Goal: Find specific page/section: Find specific page/section

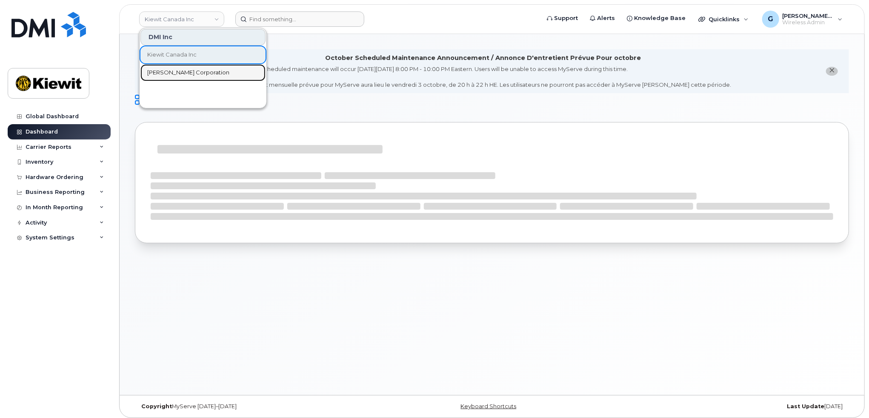
click at [179, 77] on link "[PERSON_NAME] Corporation" at bounding box center [202, 72] width 125 height 17
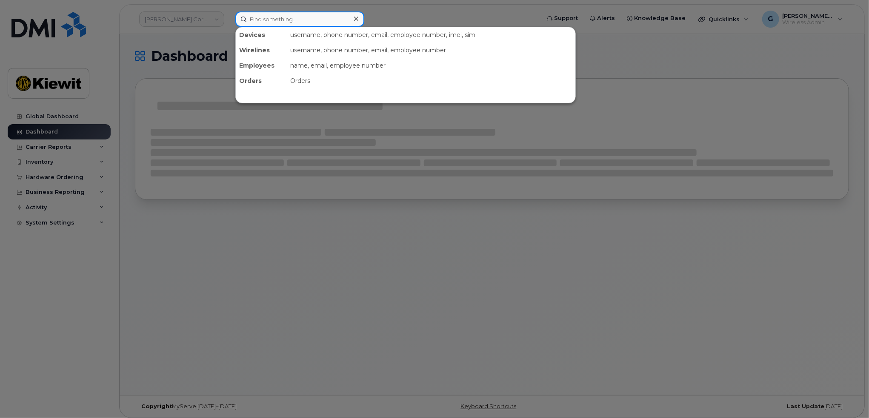
click at [293, 18] on input at bounding box center [299, 18] width 129 height 15
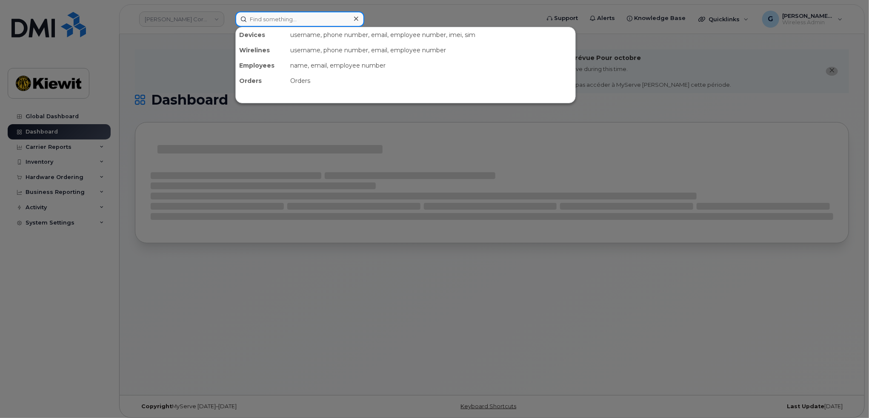
paste input "552799"
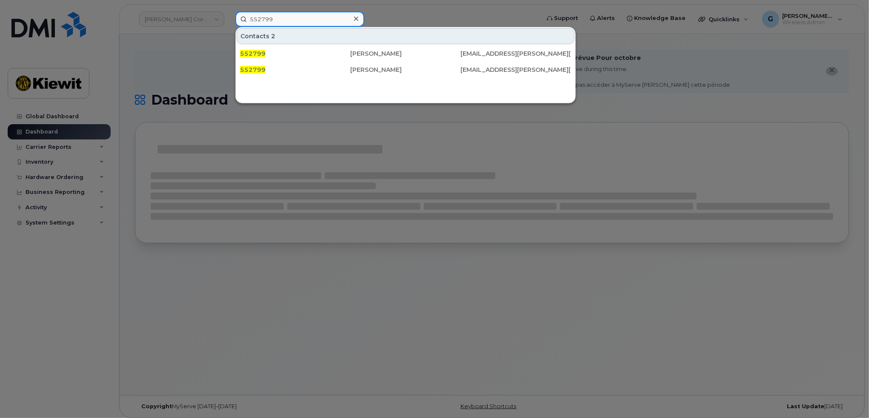
type input "552799"
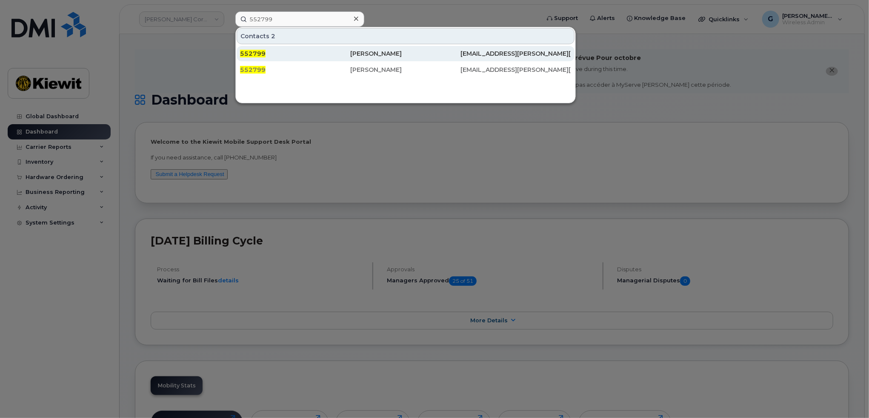
click at [300, 59] on div "552799" at bounding box center [295, 53] width 110 height 15
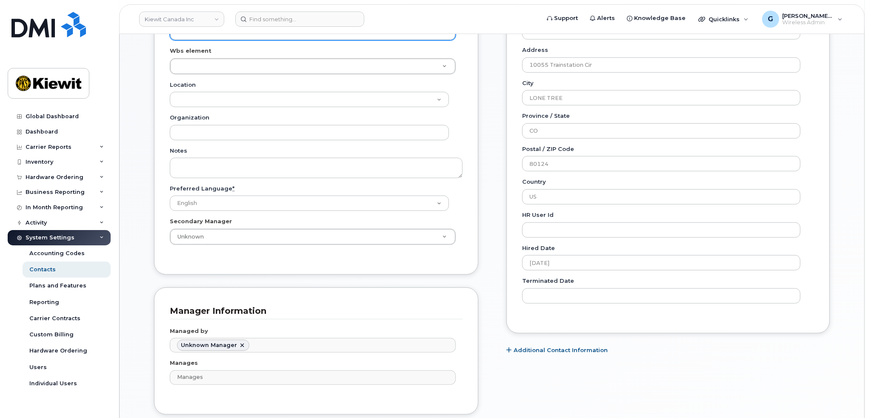
scroll to position [383, 0]
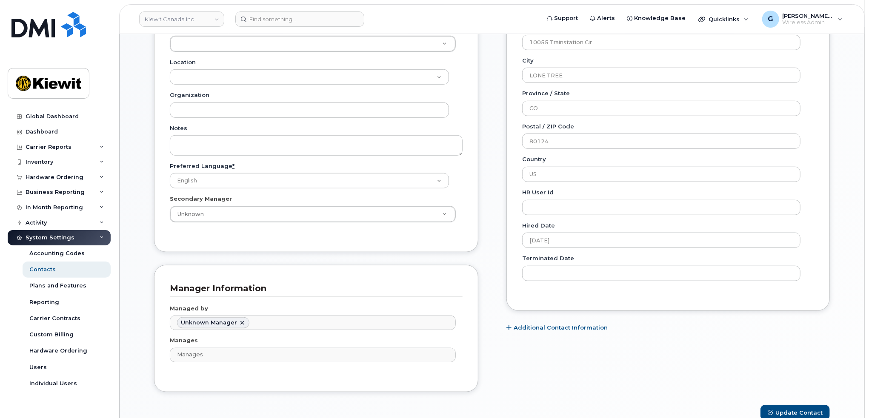
click at [486, 120] on div "General Name * Abbey Snyder Preferred Name Email ABBEY.SNYDER@KIEWIT.COM Roles …" at bounding box center [492, 95] width 688 height 619
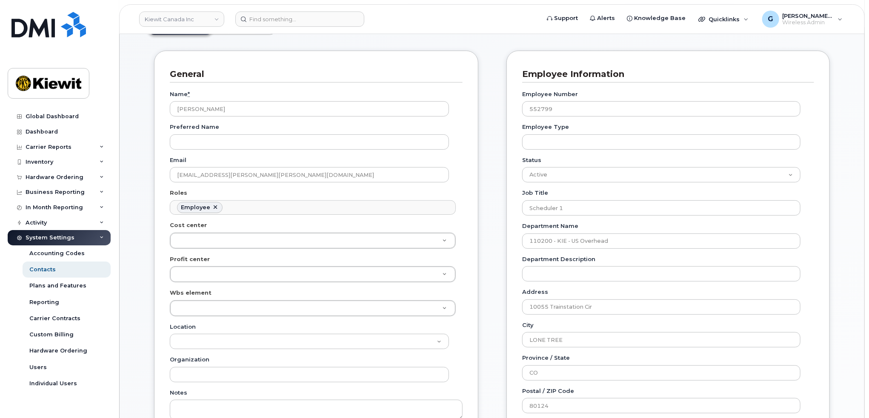
scroll to position [85, 0]
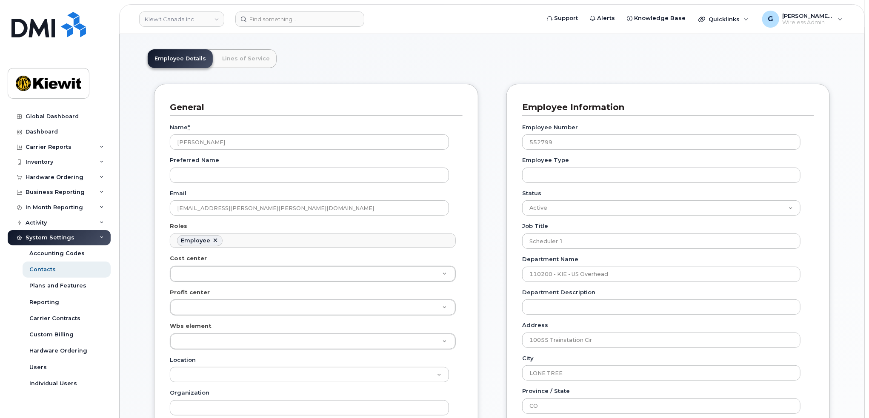
click at [225, 52] on link "Lines of Service" at bounding box center [245, 58] width 61 height 19
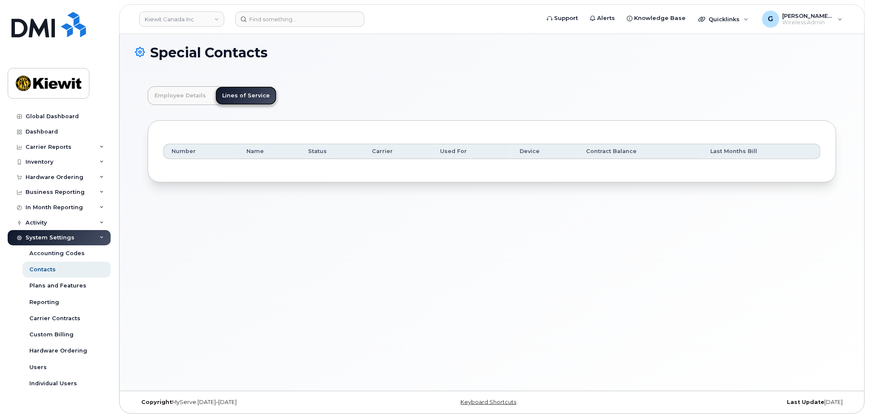
scroll to position [48, 0]
click at [164, 93] on link "Employee Details" at bounding box center [180, 96] width 65 height 19
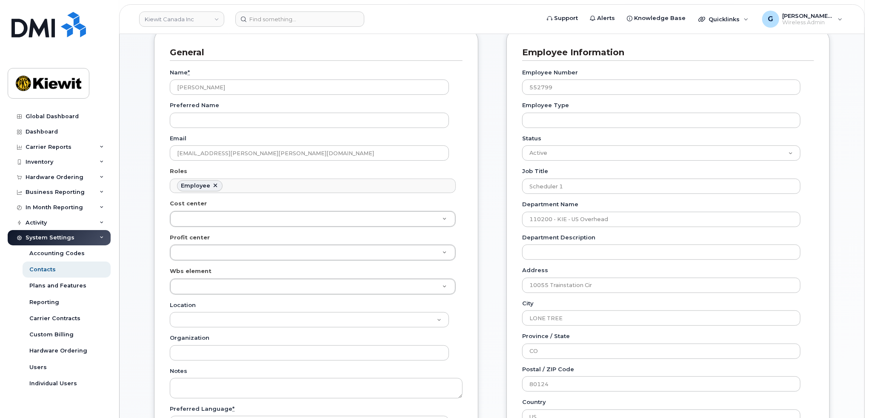
scroll to position [5, 0]
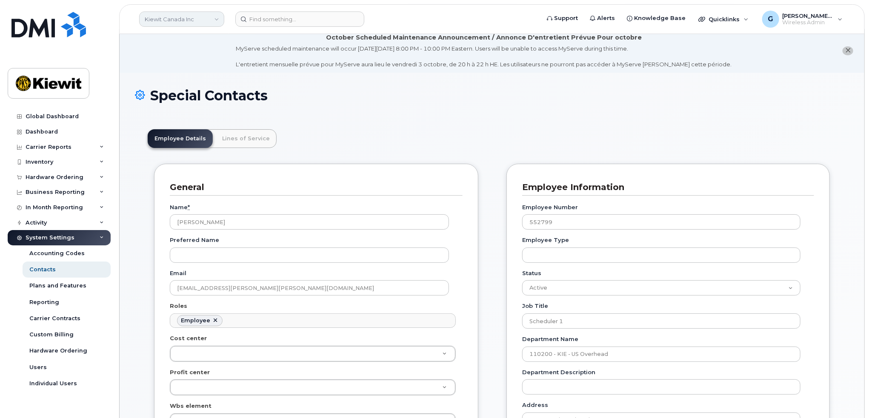
click at [204, 17] on link "Kiewit Canada Inc" at bounding box center [181, 18] width 85 height 15
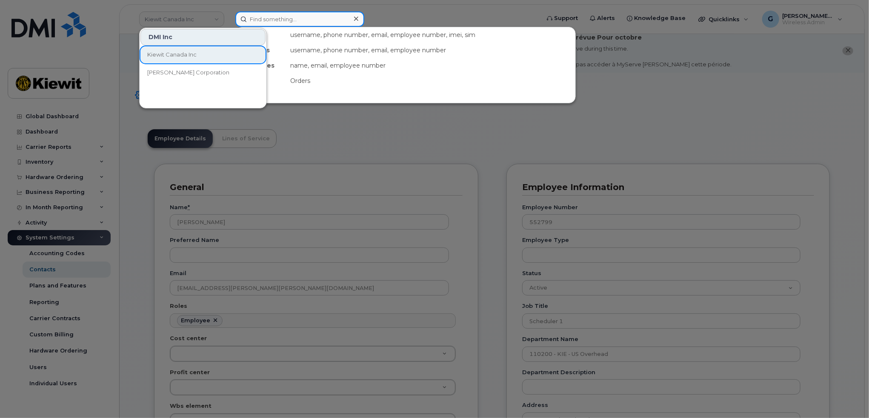
click at [263, 11] on input at bounding box center [299, 18] width 129 height 15
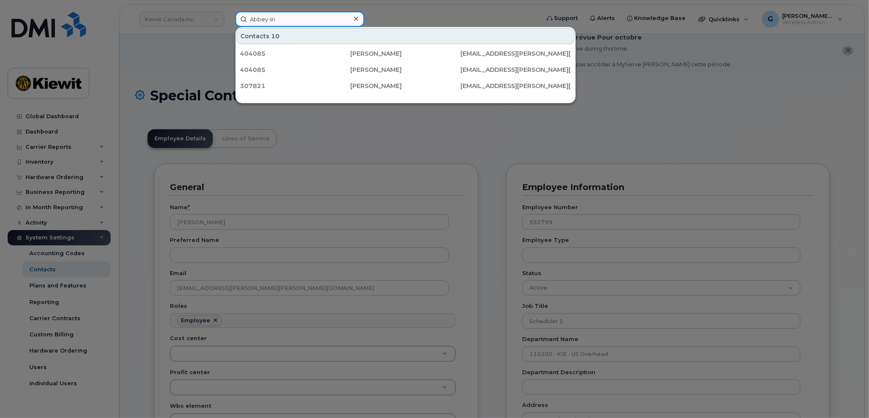
type input "Abbey sny"
drag, startPoint x: 296, startPoint y: 22, endPoint x: 234, endPoint y: 22, distance: 62.1
click at [234, 22] on div "Abbey sny Contacts 2 552799 Abbey Sny der ABBEY . SNY DER@KIEWIT.COM 552799 Abb…" at bounding box center [384, 18] width 312 height 15
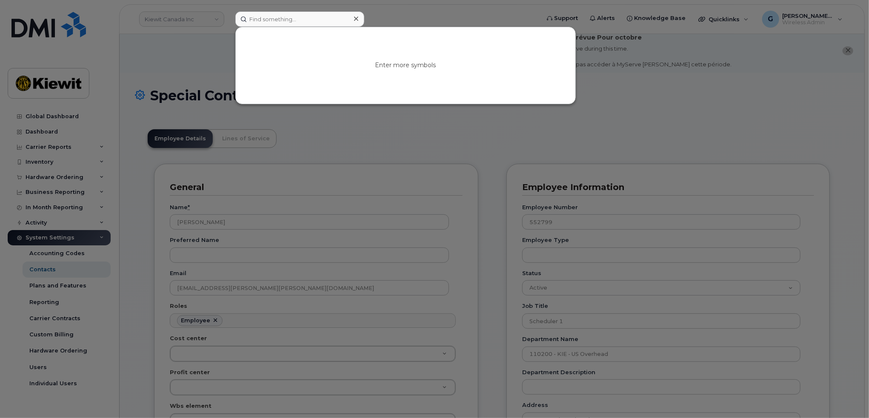
click at [188, 37] on div at bounding box center [434, 209] width 869 height 418
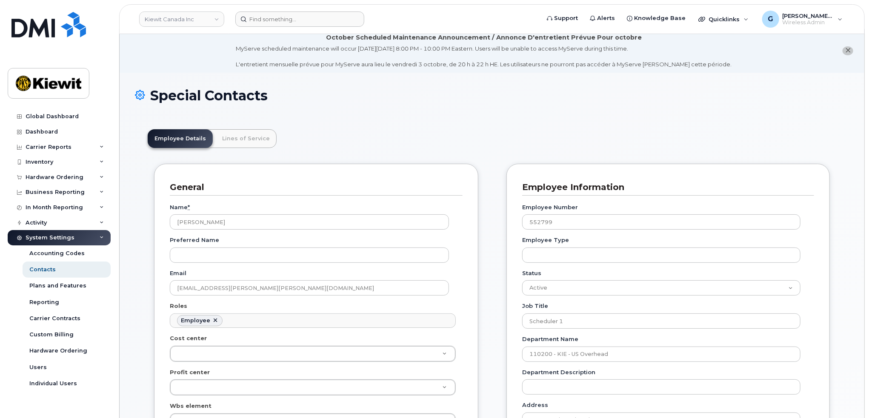
click at [255, 141] on link "Lines of Service" at bounding box center [245, 138] width 61 height 19
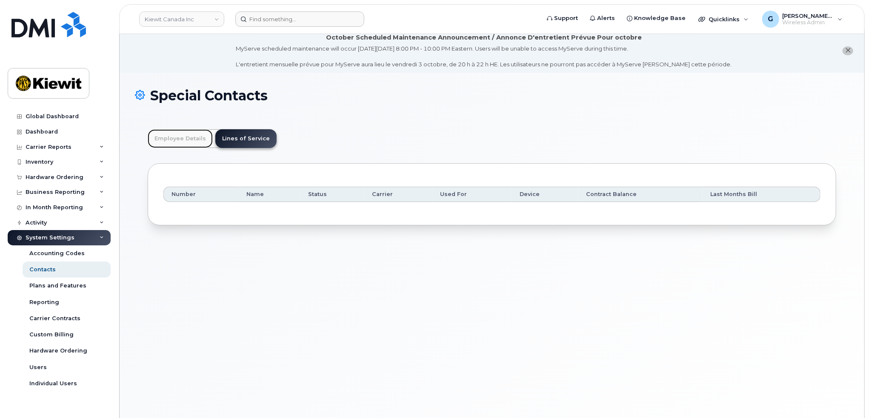
click at [174, 142] on link "Employee Details" at bounding box center [180, 138] width 65 height 19
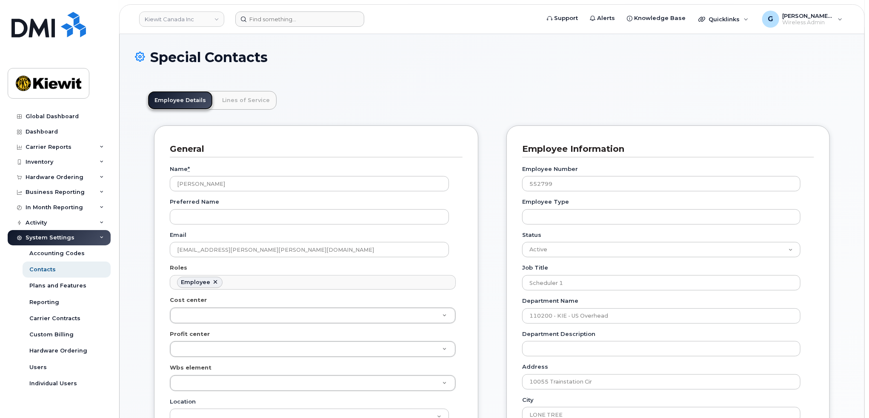
scroll to position [0, 0]
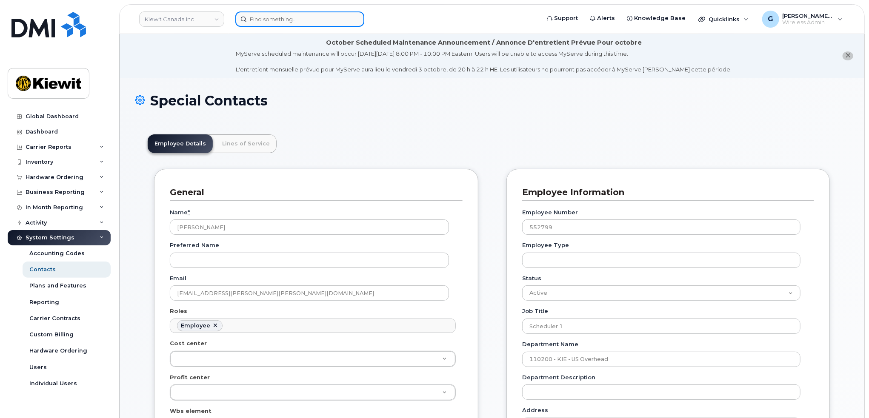
click at [296, 20] on input at bounding box center [299, 18] width 129 height 15
paste input "Abbey.Snyder@kiewit.com"
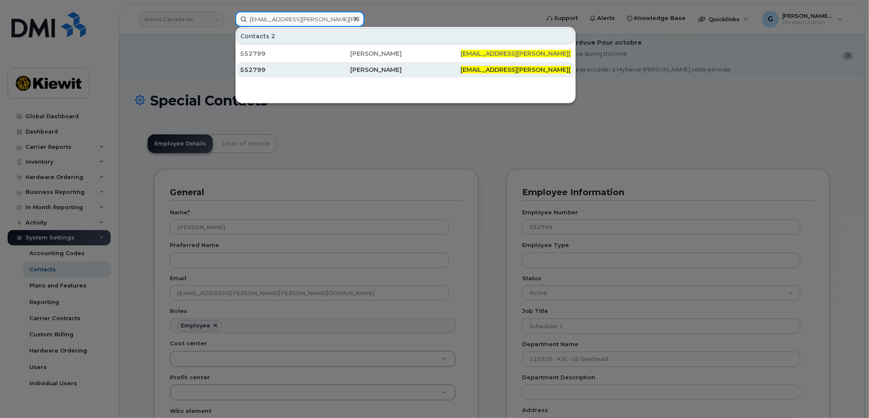
type input "Abbey.Snyder@kiewit.com"
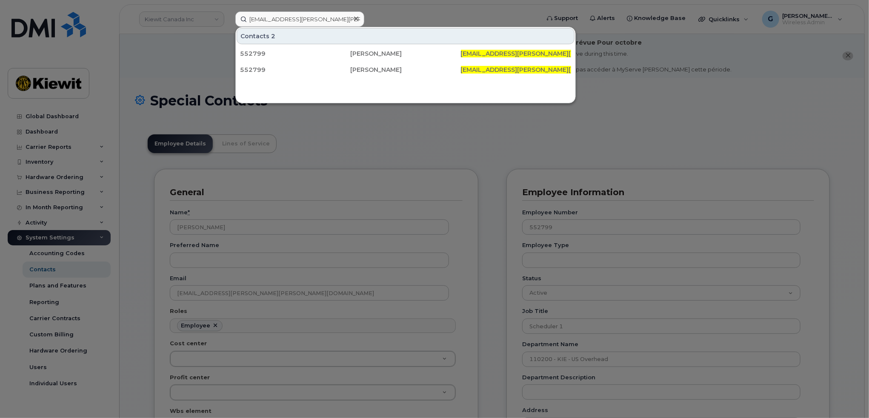
drag, startPoint x: 357, startPoint y: 67, endPoint x: 379, endPoint y: 99, distance: 38.8
click at [357, 67] on div "Abbey Snyder" at bounding box center [405, 70] width 110 height 9
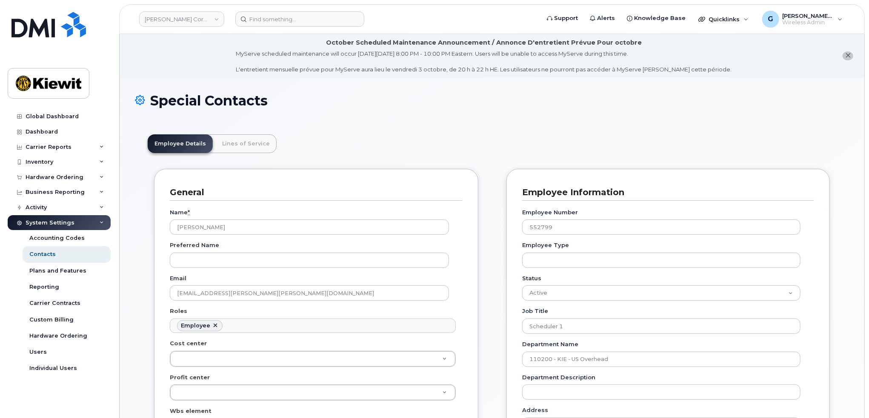
scroll to position [26, 0]
click at [308, 104] on h1 "Special Contacts" at bounding box center [492, 100] width 714 height 15
